Goal: Information Seeking & Learning: Learn about a topic

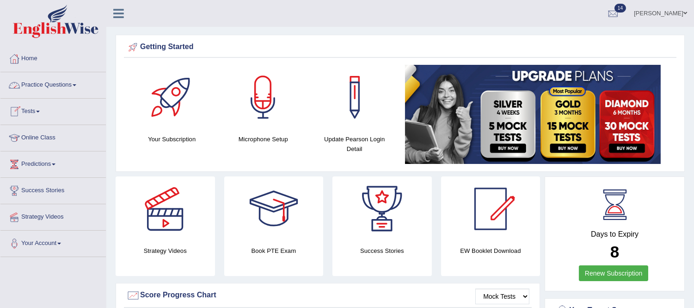
click at [79, 81] on link "Practice Questions" at bounding box center [52, 83] width 105 height 23
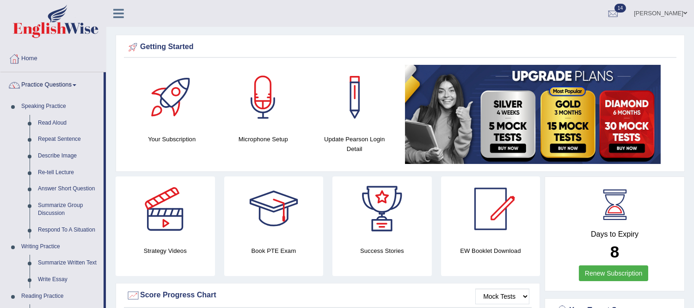
click at [0, 72] on link "Practice Questions" at bounding box center [51, 83] width 103 height 23
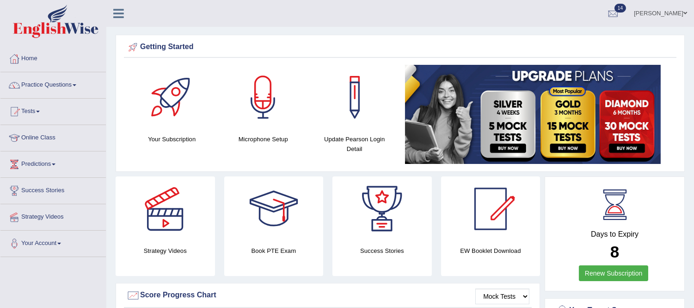
click at [79, 86] on link "Practice Questions" at bounding box center [52, 83] width 105 height 23
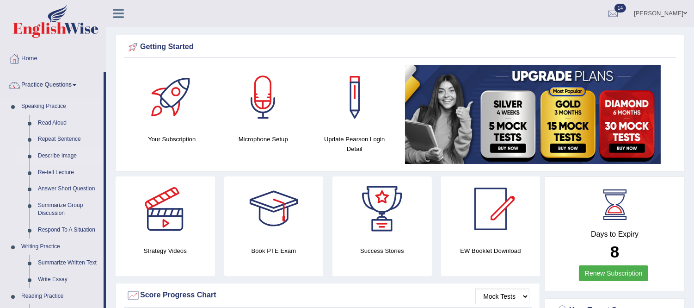
click at [71, 157] on link "Describe Image" at bounding box center [69, 156] width 70 height 17
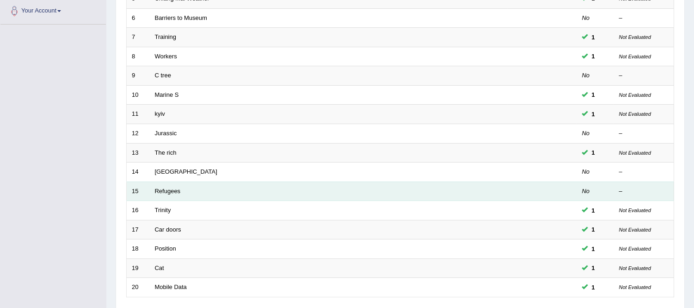
scroll to position [304, 0]
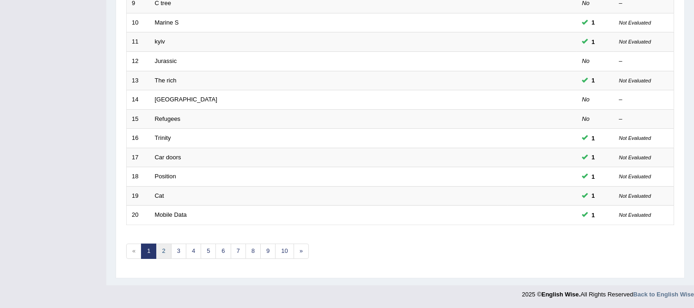
click at [163, 251] on link "2" at bounding box center [163, 250] width 15 height 15
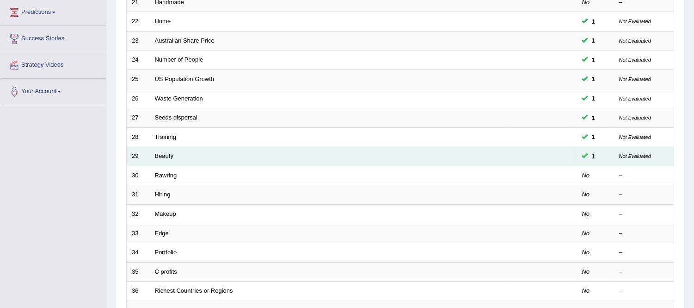
scroll to position [154, 0]
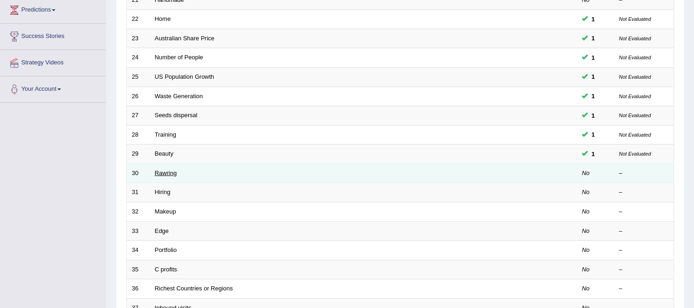
click at [157, 171] on link "Rawring" at bounding box center [166, 172] width 22 height 7
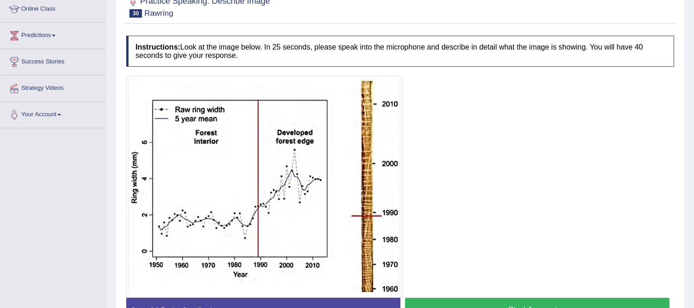
scroll to position [154, 0]
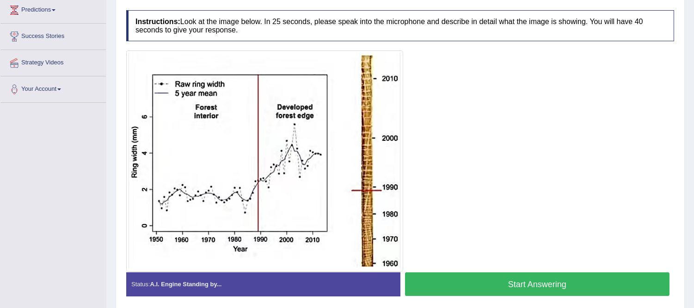
click at [515, 279] on button "Start Answering" at bounding box center [537, 284] width 265 height 24
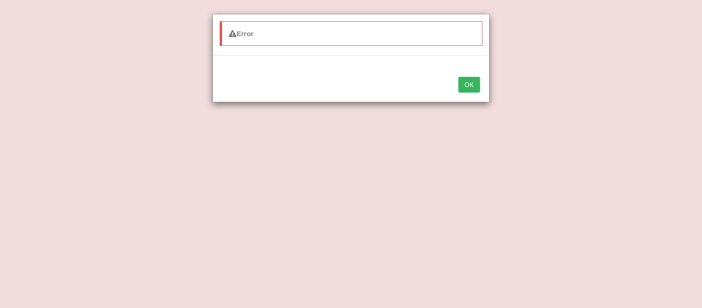
click at [472, 88] on button "OK" at bounding box center [468, 85] width 21 height 16
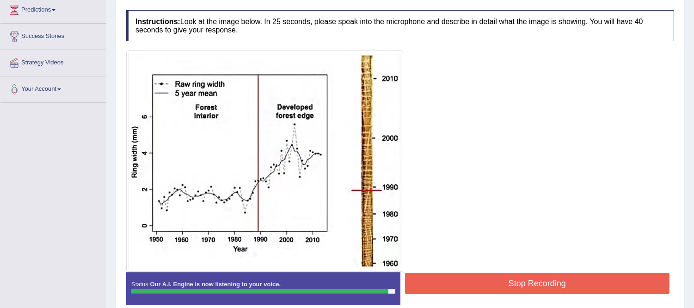
click at [487, 281] on button "Stop Recording" at bounding box center [537, 282] width 265 height 21
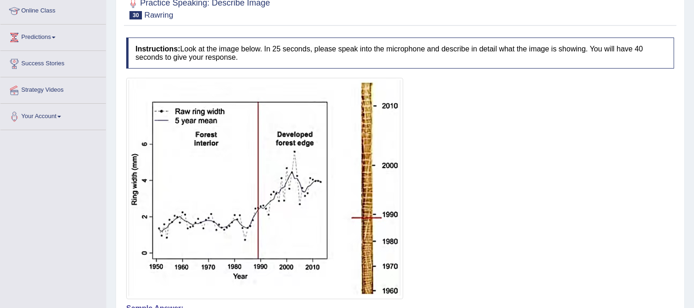
scroll to position [99, 0]
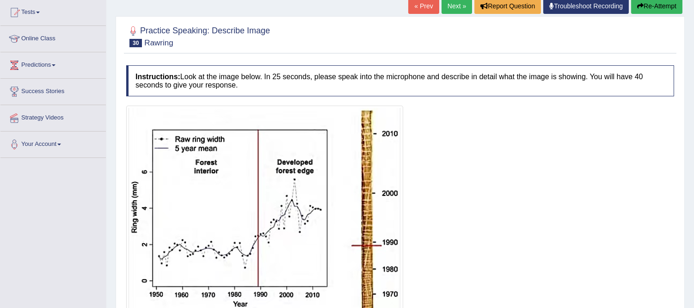
click at [655, 1] on button "Re-Attempt" at bounding box center [656, 6] width 51 height 16
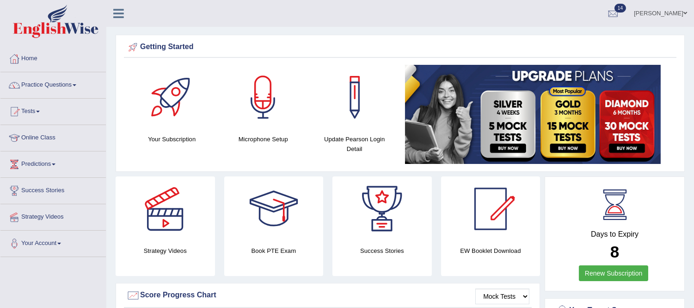
click at [79, 86] on link "Practice Questions" at bounding box center [52, 83] width 105 height 23
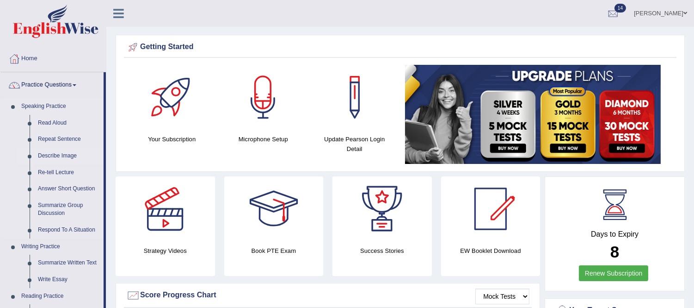
click at [57, 159] on link "Describe Image" at bounding box center [69, 156] width 70 height 17
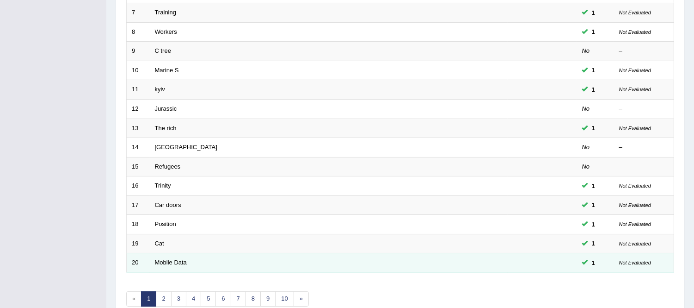
scroll to position [304, 0]
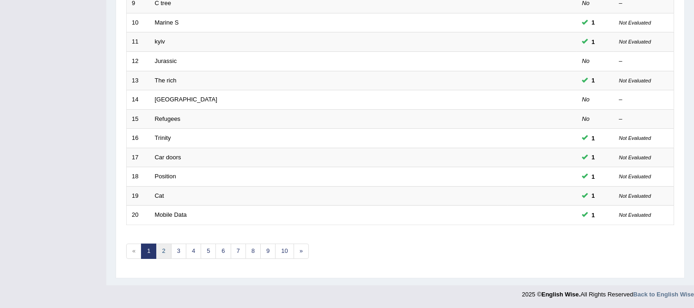
click at [168, 252] on link "2" at bounding box center [163, 250] width 15 height 15
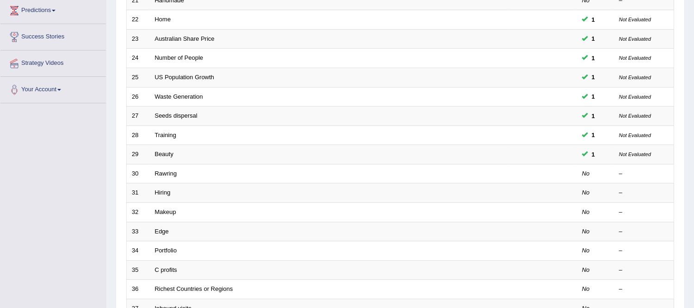
scroll to position [154, 0]
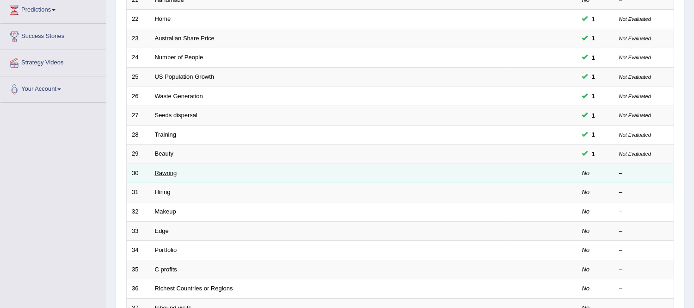
click at [173, 173] on link "Rawring" at bounding box center [166, 172] width 22 height 7
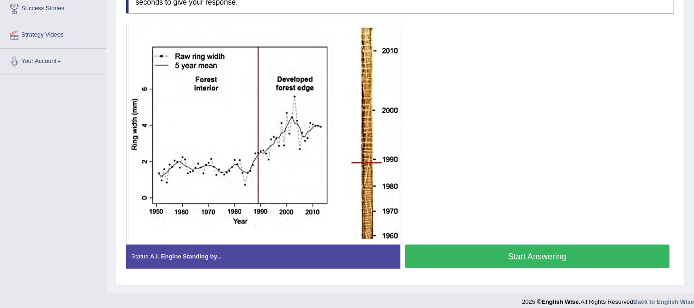
scroll to position [190, 0]
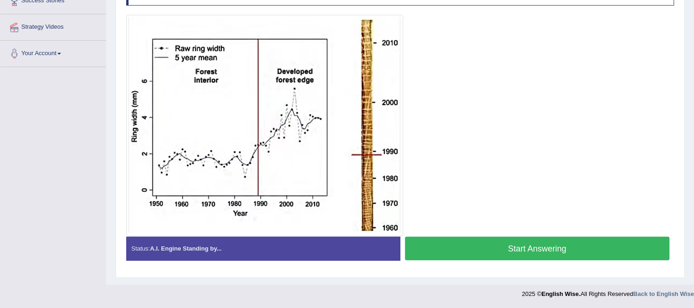
click at [544, 246] on button "Start Answering" at bounding box center [537, 248] width 265 height 24
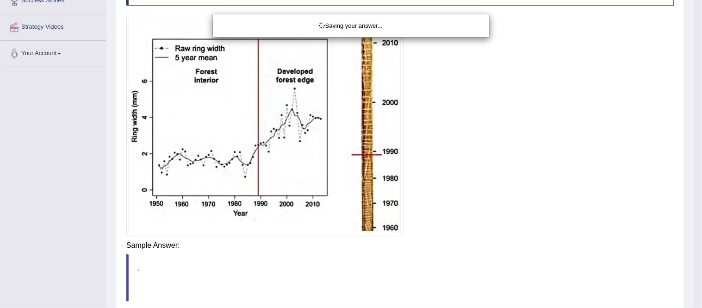
click at [503, 246] on div "Saving your answer..." at bounding box center [351, 154] width 702 height 308
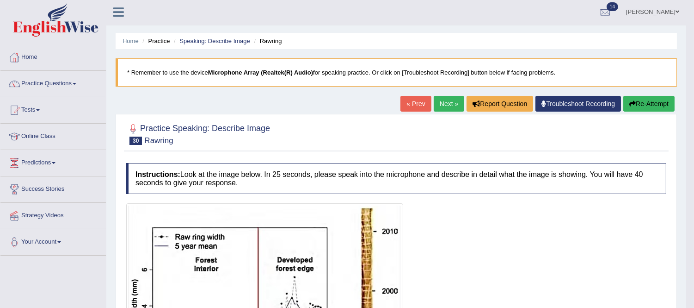
scroll to position [0, 0]
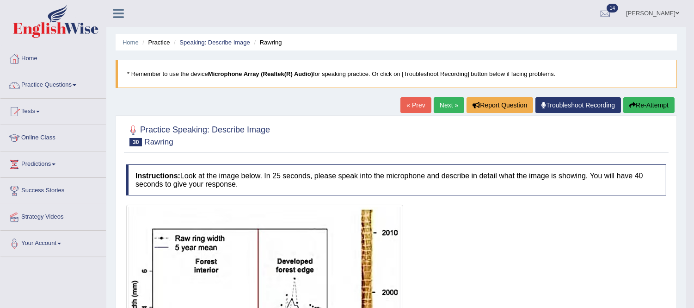
click at [447, 108] on link "Next »" at bounding box center [449, 105] width 31 height 16
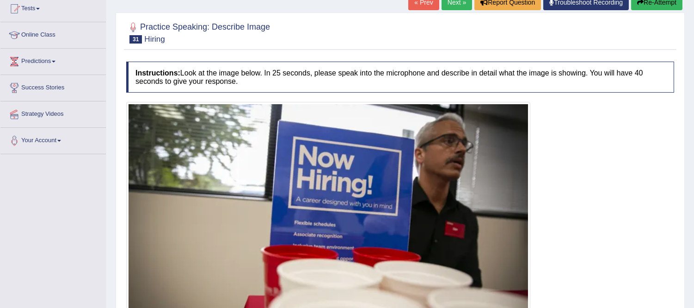
scroll to position [154, 0]
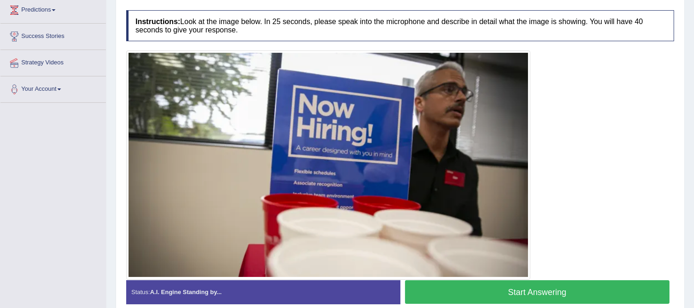
click at [547, 290] on button "Start Answering" at bounding box center [537, 292] width 265 height 24
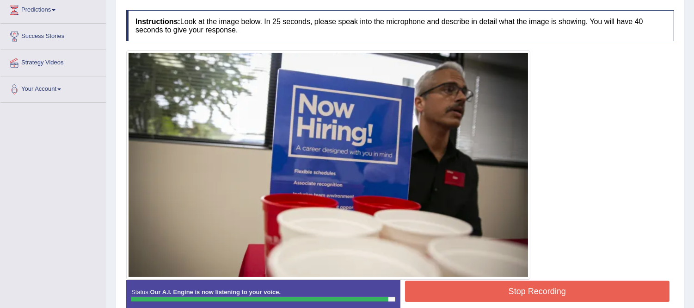
click at [542, 289] on button "Stop Recording" at bounding box center [537, 290] width 265 height 21
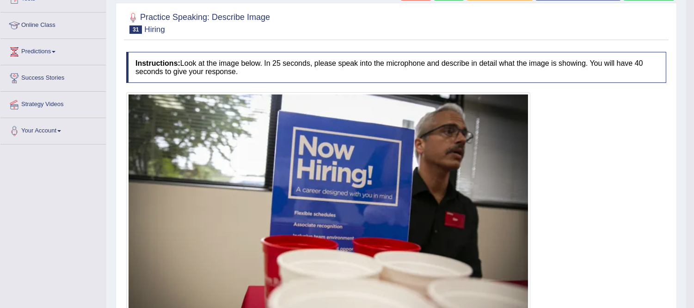
scroll to position [0, 0]
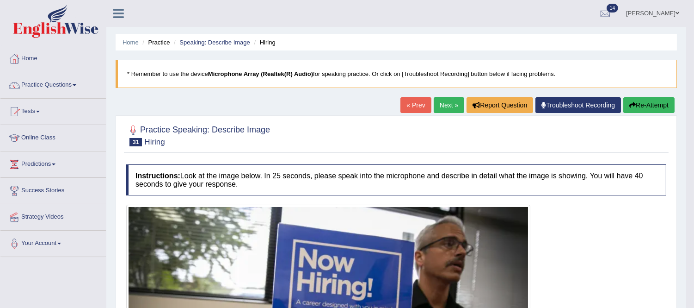
click at [440, 103] on link "Next »" at bounding box center [449, 105] width 31 height 16
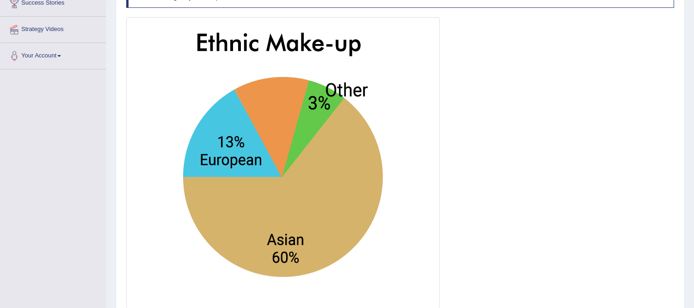
scroll to position [205, 0]
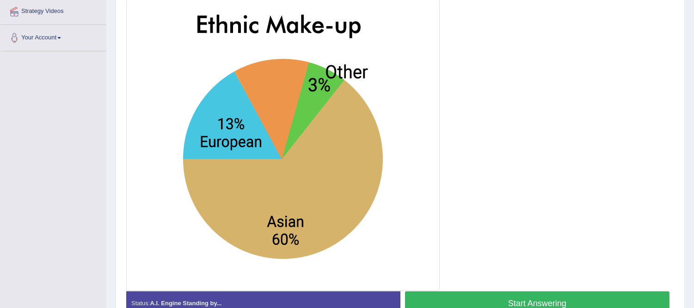
click at [528, 302] on button "Start Answering" at bounding box center [537, 303] width 265 height 24
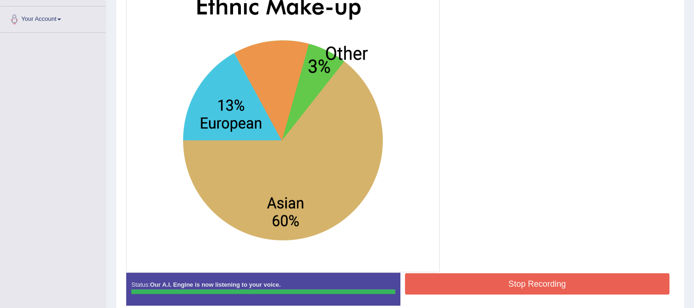
scroll to position [257, 0]
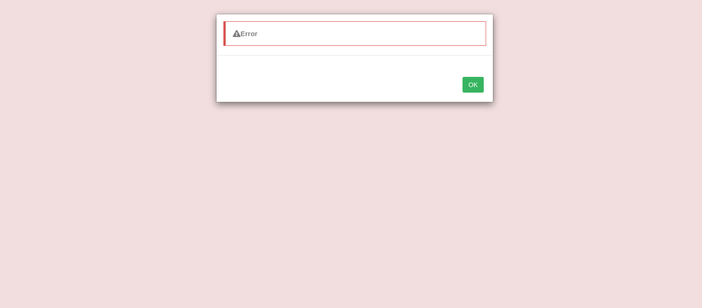
click at [474, 89] on button "OK" at bounding box center [472, 85] width 21 height 16
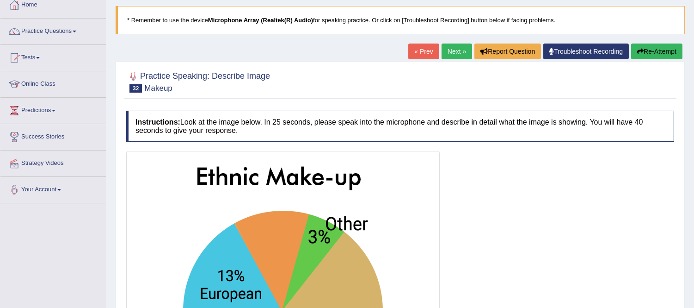
scroll to position [15, 0]
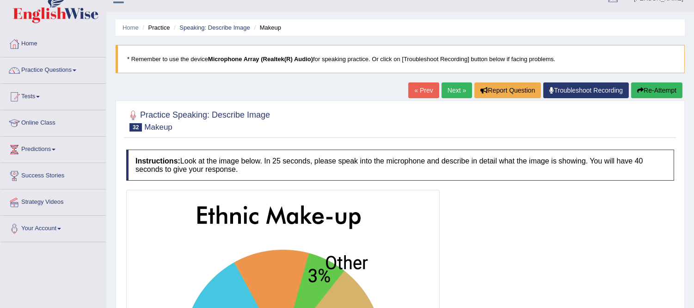
click at [651, 87] on button "Re-Attempt" at bounding box center [656, 90] width 51 height 16
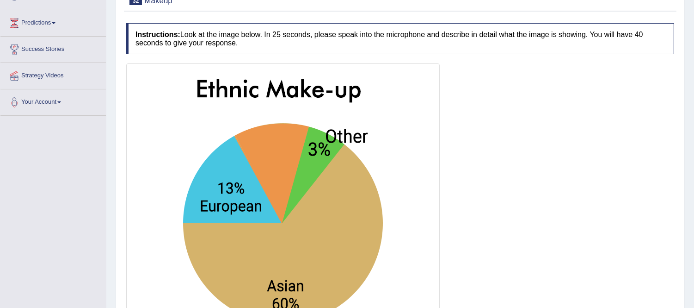
scroll to position [117, 0]
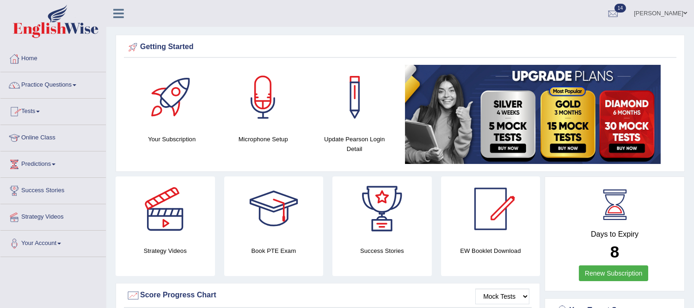
click at [79, 86] on link "Practice Questions" at bounding box center [52, 83] width 105 height 23
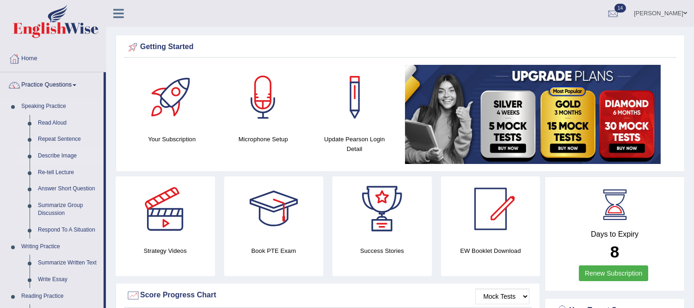
click at [67, 158] on link "Describe Image" at bounding box center [69, 156] width 70 height 17
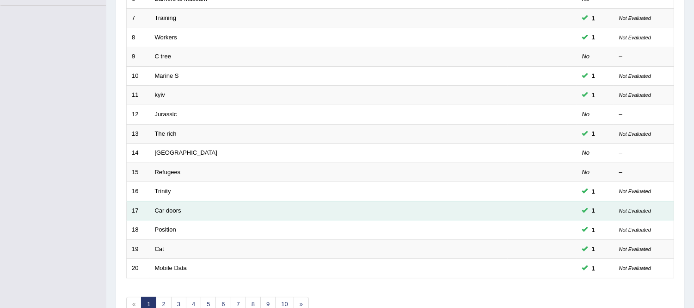
scroll to position [304, 0]
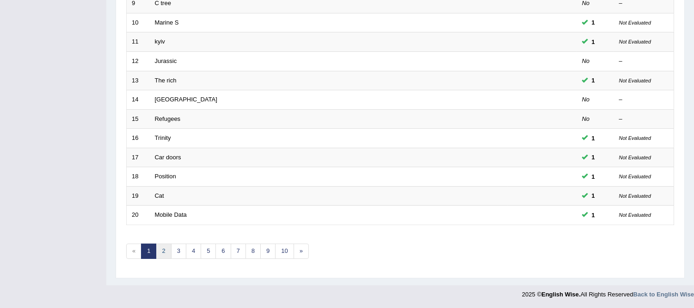
click at [162, 253] on link "2" at bounding box center [163, 250] width 15 height 15
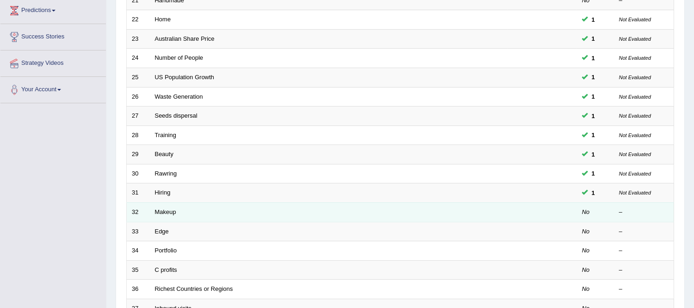
scroll to position [154, 0]
click at [162, 213] on link "Makeup" at bounding box center [165, 211] width 21 height 7
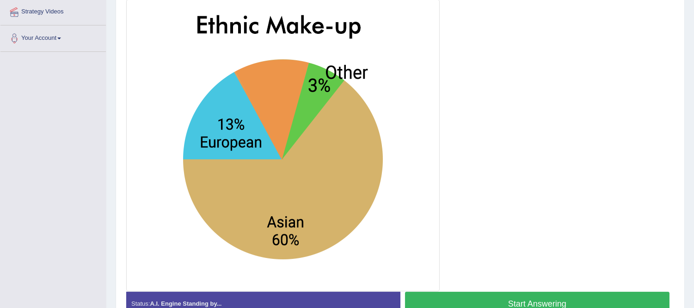
scroll to position [205, 0]
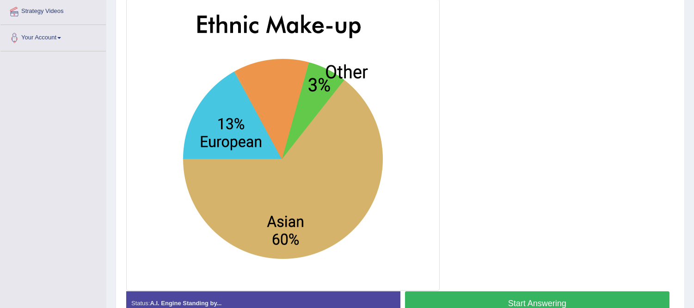
click at [585, 301] on button "Start Answering" at bounding box center [537, 303] width 265 height 24
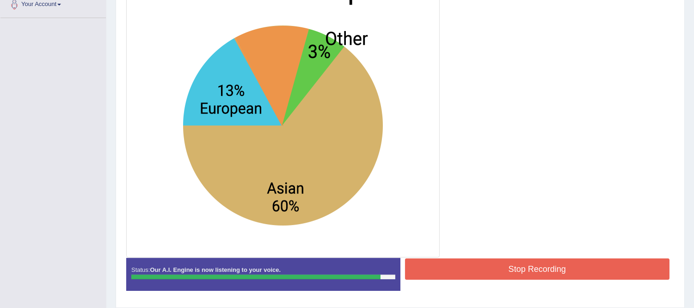
scroll to position [257, 0]
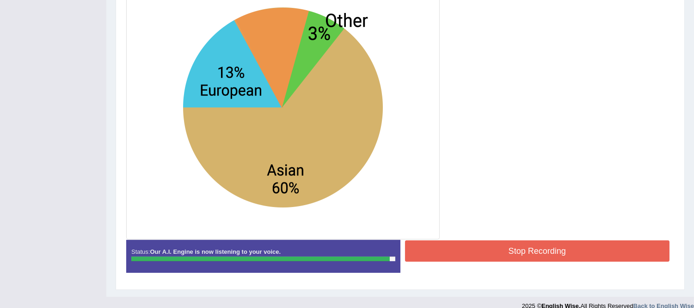
click at [506, 247] on button "Stop Recording" at bounding box center [537, 250] width 265 height 21
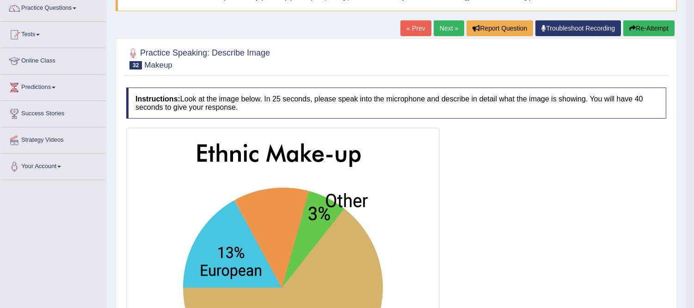
scroll to position [51, 0]
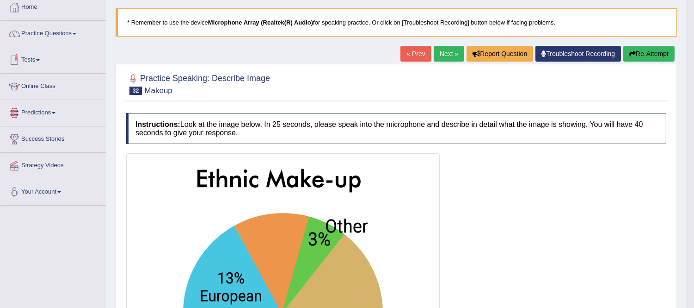
click at [39, 61] on span at bounding box center [38, 60] width 4 height 2
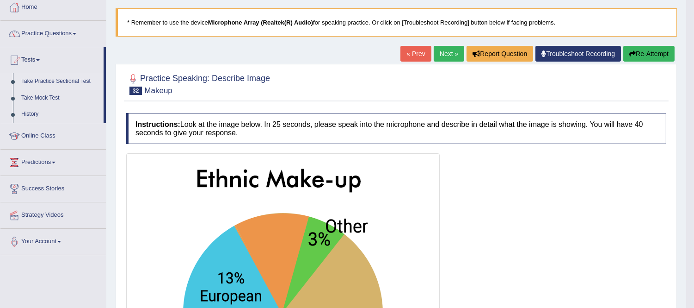
click at [60, 80] on link "Take Practice Sectional Test" at bounding box center [60, 81] width 86 height 17
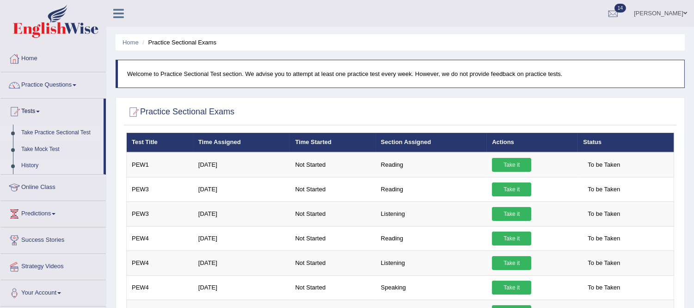
click at [31, 165] on link "History" at bounding box center [60, 165] width 86 height 17
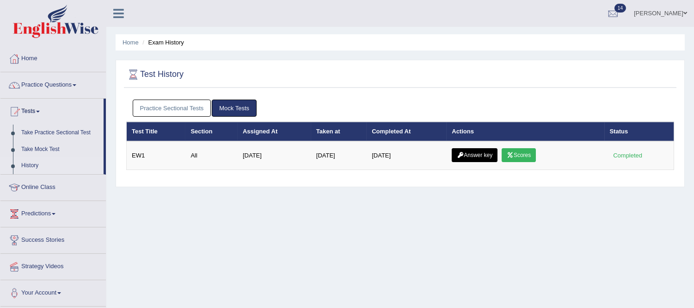
click at [203, 107] on link "Practice Sectional Tests" at bounding box center [172, 107] width 79 height 17
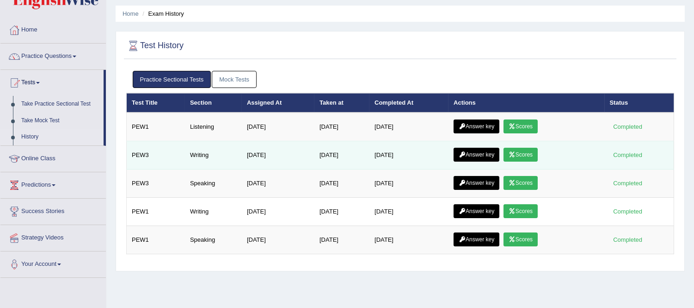
scroll to position [103, 0]
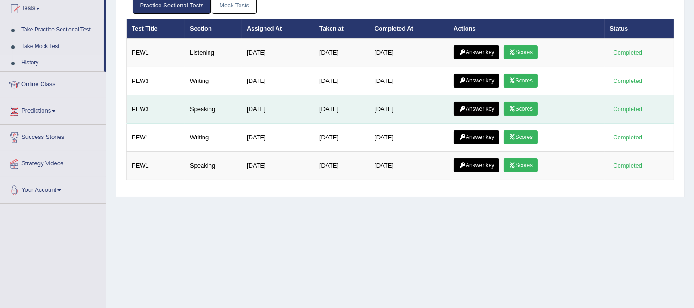
click at [475, 105] on link "Answer key" at bounding box center [477, 109] width 46 height 14
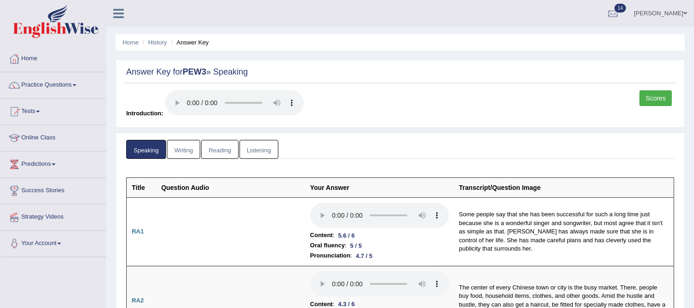
click at [76, 88] on link "Practice Questions" at bounding box center [52, 83] width 105 height 23
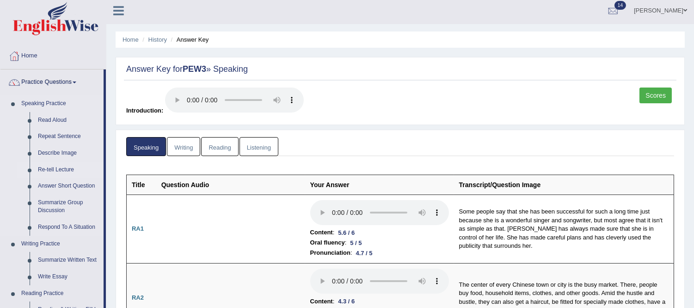
scroll to position [51, 0]
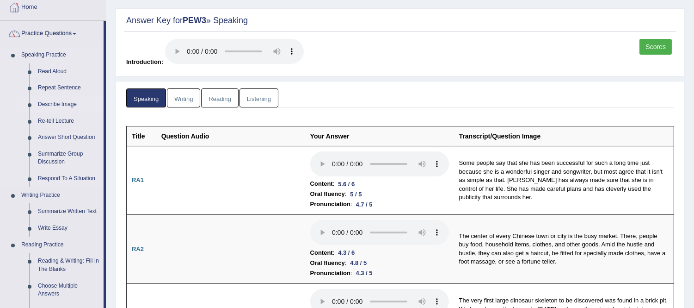
click at [63, 104] on link "Describe Image" at bounding box center [69, 104] width 70 height 17
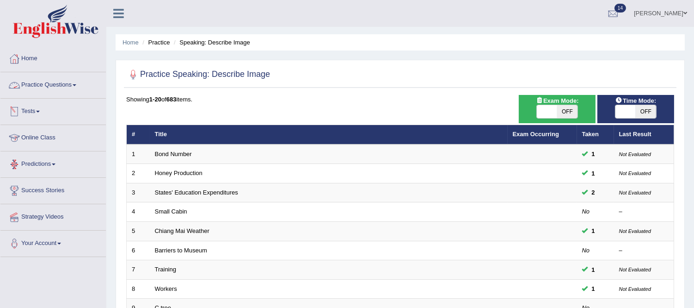
click at [77, 83] on link "Practice Questions" at bounding box center [52, 83] width 105 height 23
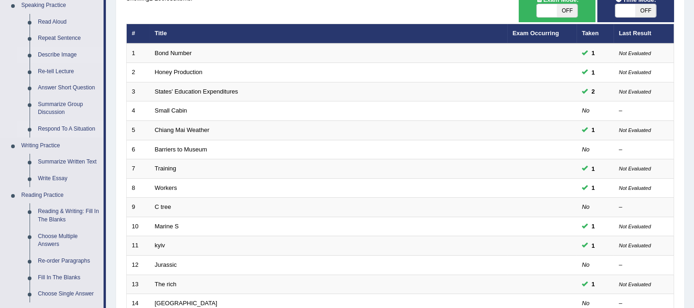
scroll to position [103, 0]
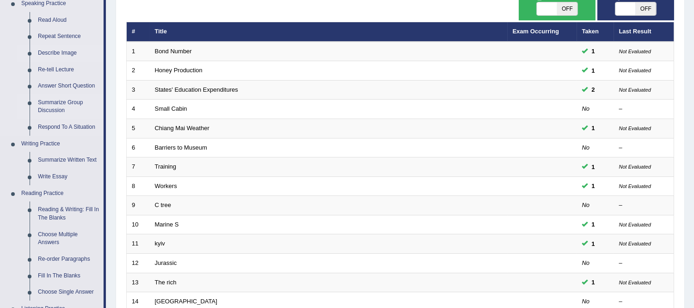
click at [62, 103] on link "Summarize Group Discussion" at bounding box center [69, 106] width 70 height 25
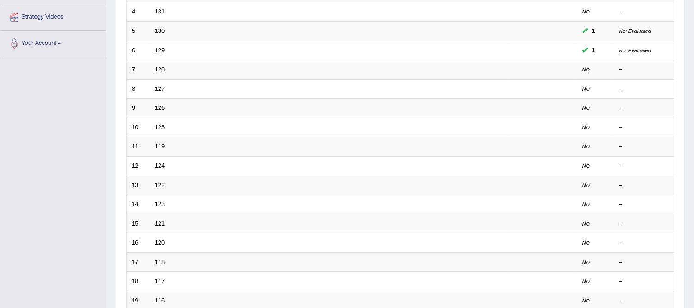
scroll to position [205, 0]
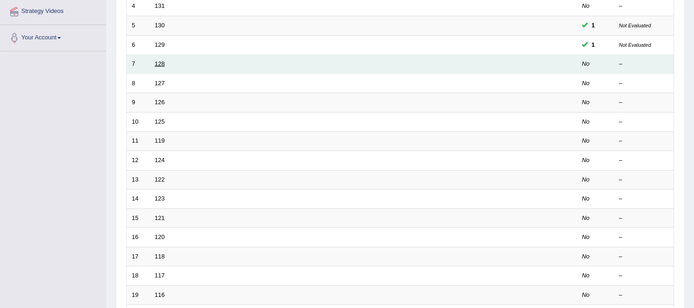
click at [158, 66] on link "128" at bounding box center [160, 63] width 10 height 7
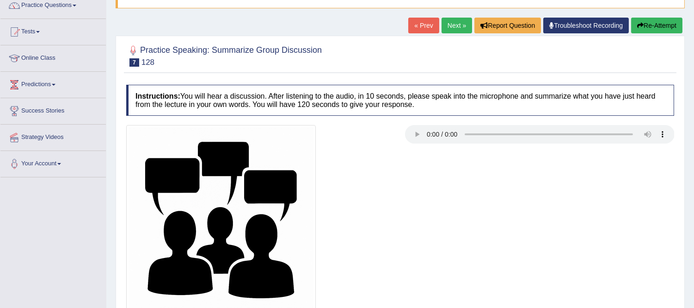
scroll to position [103, 0]
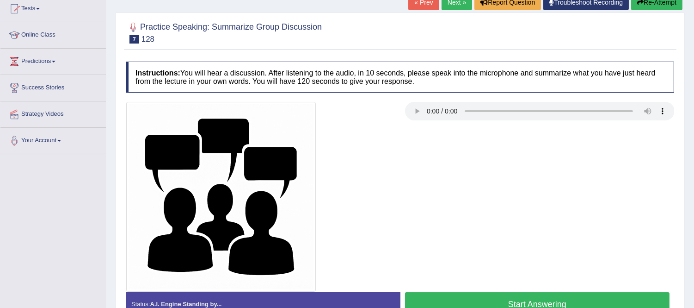
click at [532, 297] on button "Start Answering" at bounding box center [537, 304] width 265 height 24
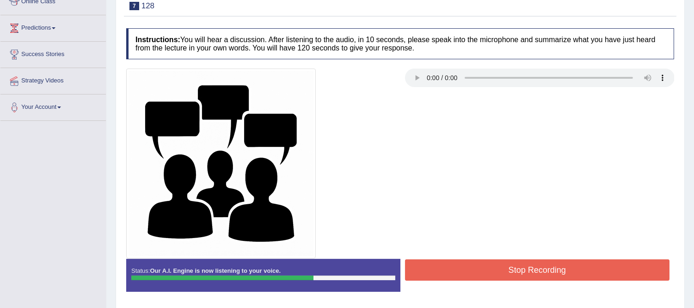
scroll to position [154, 0]
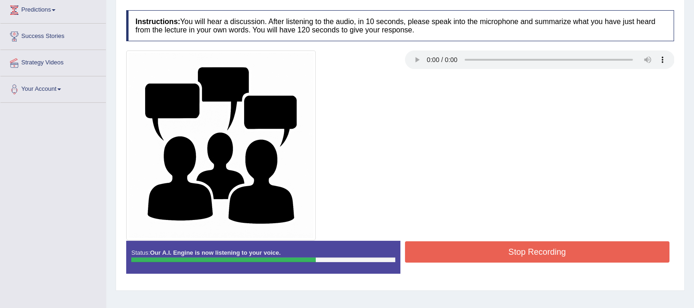
click at [571, 251] on button "Stop Recording" at bounding box center [537, 251] width 265 height 21
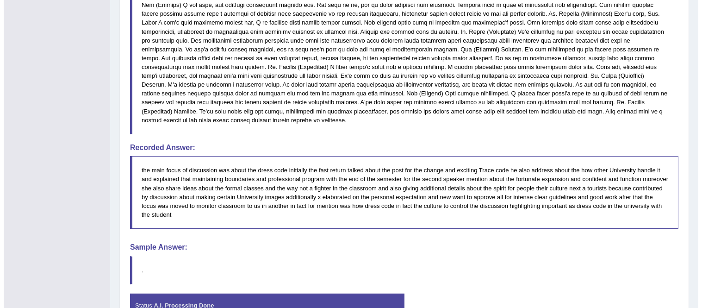
scroll to position [495, 0]
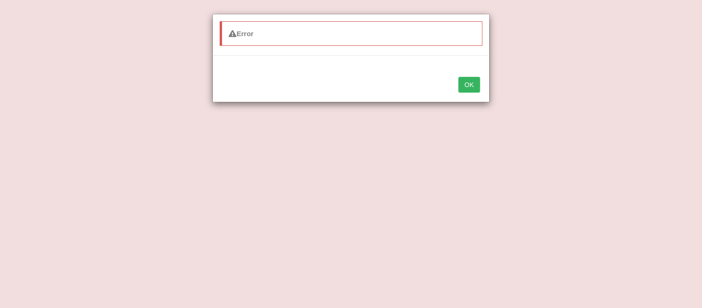
click at [474, 90] on button "OK" at bounding box center [468, 85] width 21 height 16
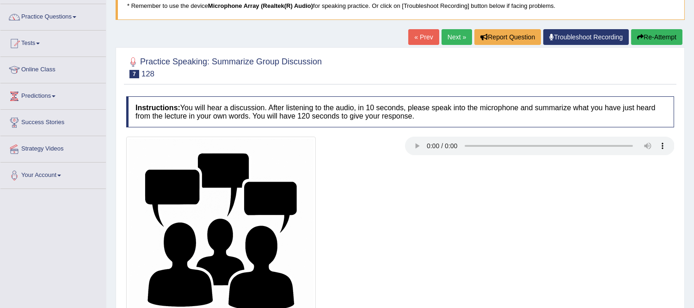
scroll to position [51, 0]
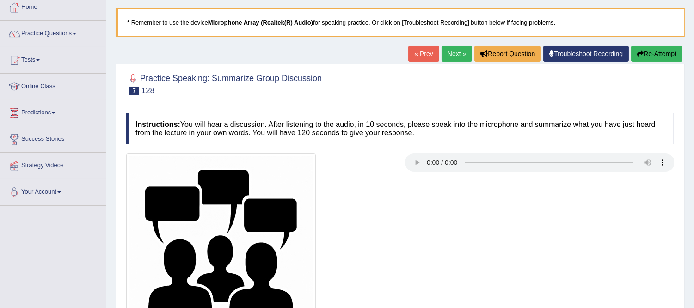
click at [455, 55] on link "Next »" at bounding box center [457, 54] width 31 height 16
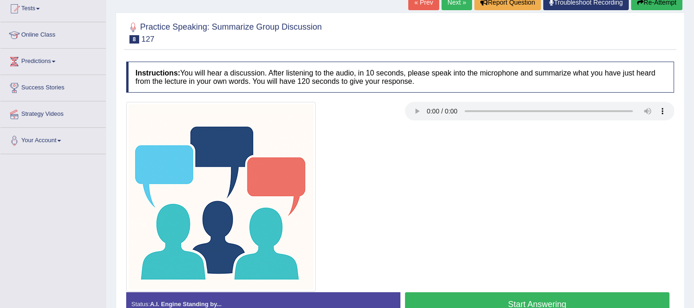
scroll to position [154, 0]
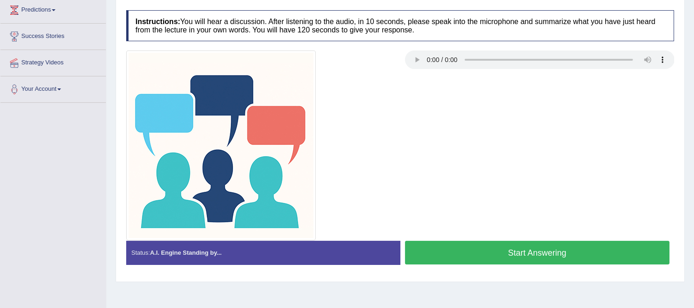
click at [525, 252] on button "Start Answering" at bounding box center [537, 252] width 265 height 24
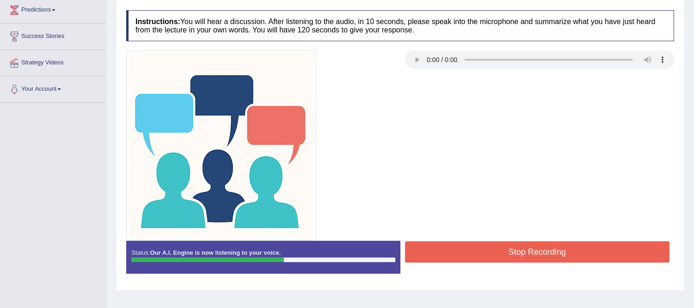
click at [525, 257] on button "Stop Recording" at bounding box center [537, 251] width 265 height 21
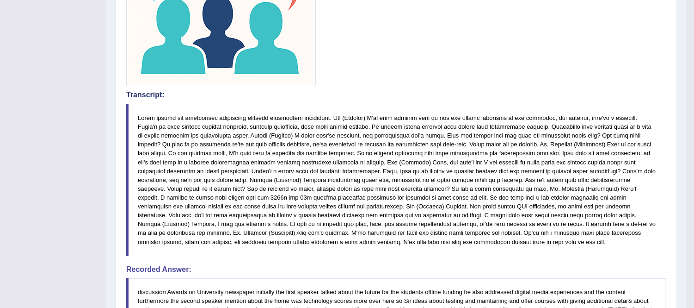
scroll to position [359, 0]
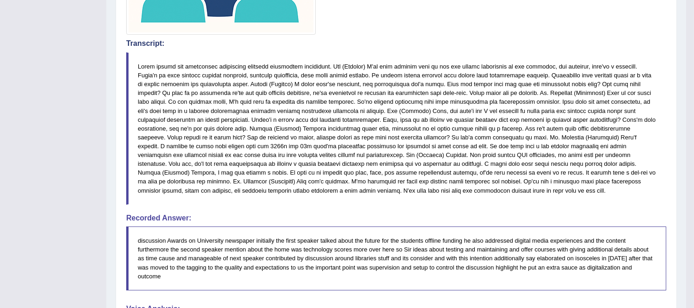
drag, startPoint x: 368, startPoint y: 150, endPoint x: 378, endPoint y: 196, distance: 47.3
click at [572, 197] on blockquote at bounding box center [396, 128] width 540 height 152
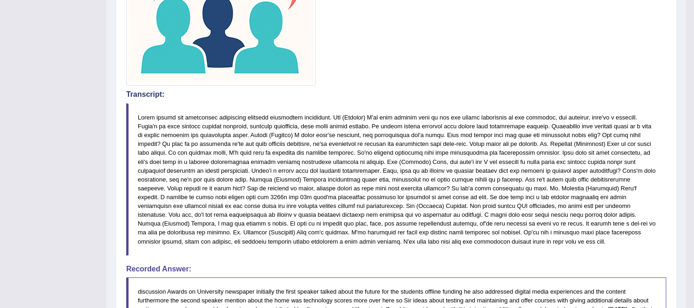
scroll to position [308, 0]
